Goal: Navigation & Orientation: Understand site structure

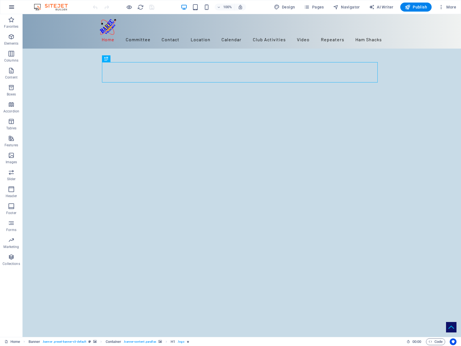
click at [9, 9] on icon "button" at bounding box center [11, 7] width 7 height 7
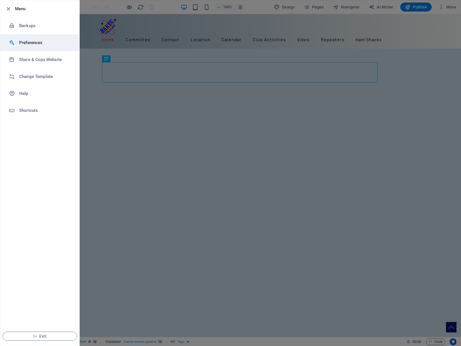
drag, startPoint x: 37, startPoint y: 40, endPoint x: 41, endPoint y: 40, distance: 4.2
click at [37, 40] on h6 "Preferences" at bounding box center [45, 42] width 52 height 7
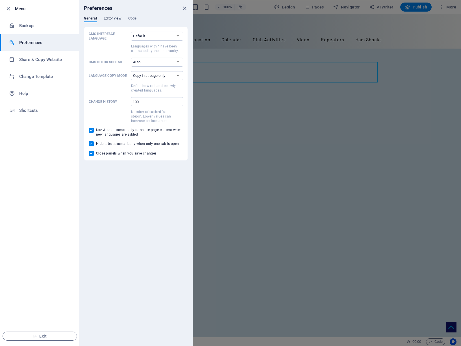
click at [110, 19] on span "Editor view" at bounding box center [113, 19] width 18 height 8
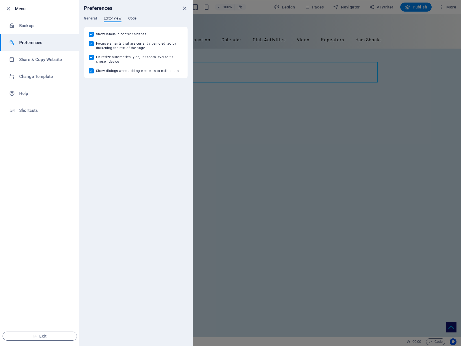
click at [130, 17] on span "Code" at bounding box center [132, 19] width 8 height 8
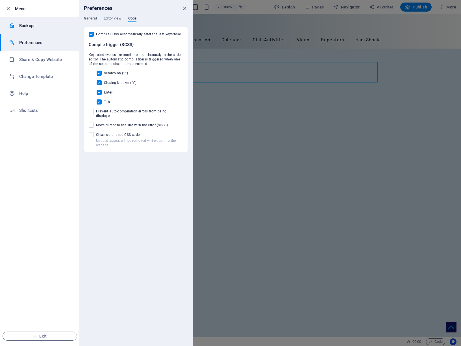
click at [33, 24] on h6 "Backups" at bounding box center [45, 25] width 52 height 7
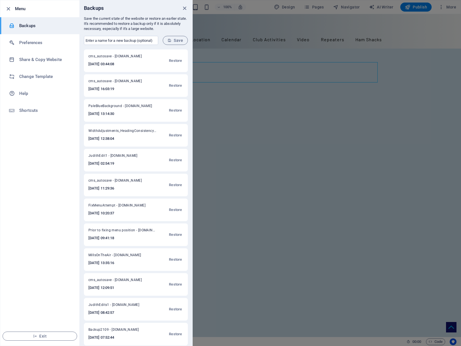
click at [186, 7] on icon "close" at bounding box center [184, 8] width 6 height 6
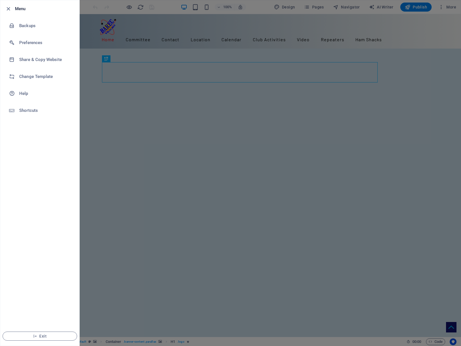
click at [412, 21] on div at bounding box center [230, 173] width 461 height 346
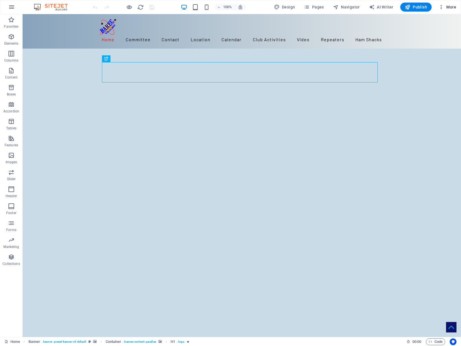
click at [446, 7] on span "More" at bounding box center [447, 7] width 18 height 6
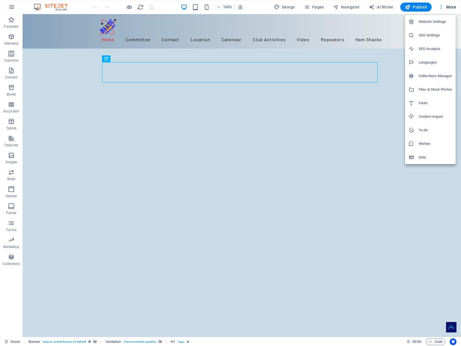
click at [437, 21] on h6 "Website Settings" at bounding box center [435, 21] width 34 height 7
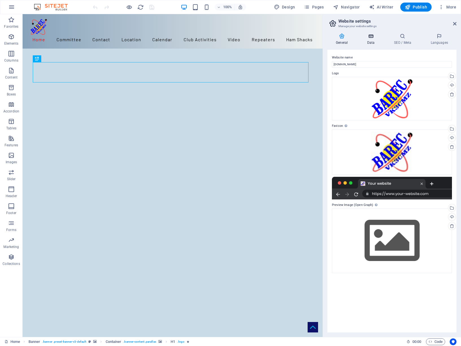
click at [376, 40] on h4 "Data" at bounding box center [371, 39] width 27 height 12
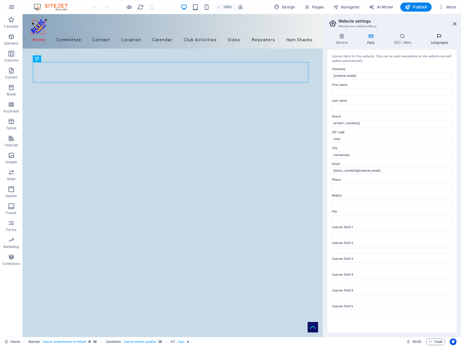
click at [442, 40] on h4 "Languages" at bounding box center [439, 39] width 34 height 12
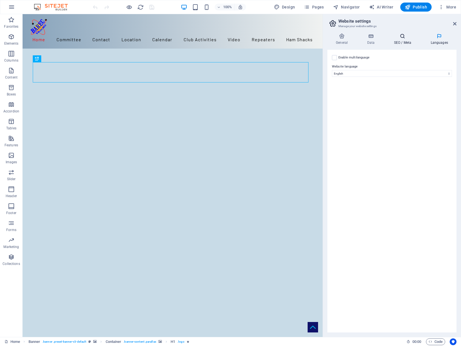
click at [412, 38] on icon at bounding box center [402, 36] width 34 height 6
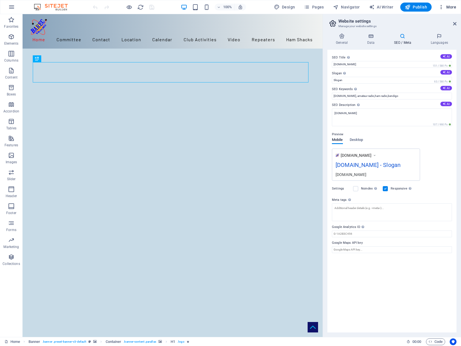
click at [450, 9] on span "More" at bounding box center [447, 7] width 18 height 6
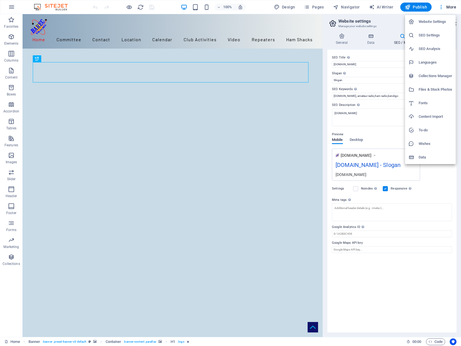
click at [429, 156] on h6 "Data" at bounding box center [435, 157] width 34 height 7
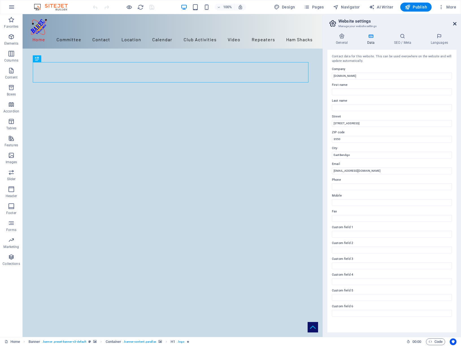
click at [453, 23] on icon at bounding box center [454, 23] width 3 height 5
